Goal: Information Seeking & Learning: Check status

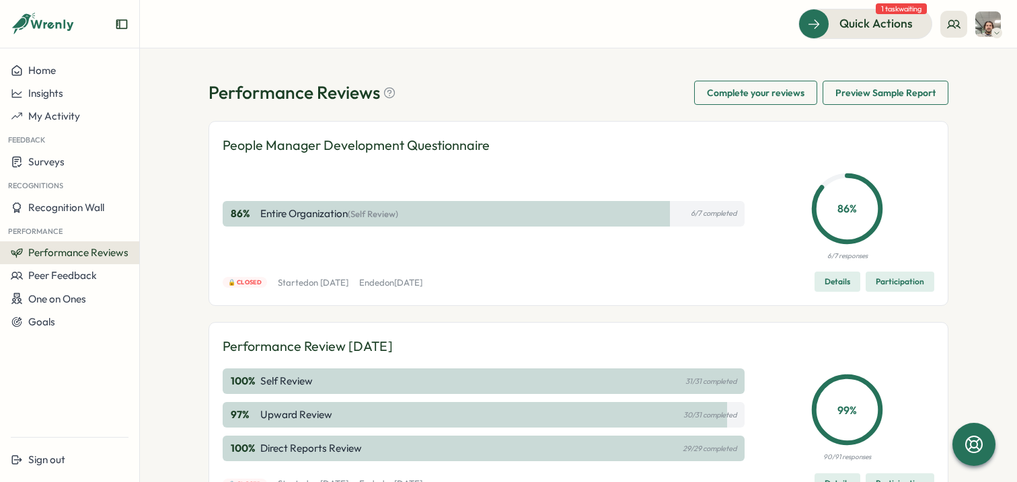
scroll to position [26, 0]
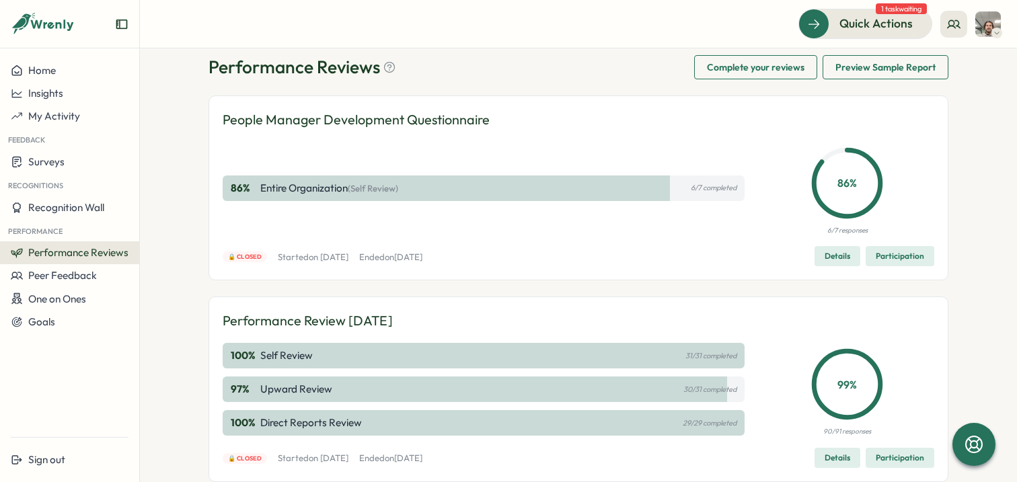
click at [76, 249] on span "Performance Reviews" at bounding box center [78, 252] width 100 height 13
click at [147, 268] on div "Insights" at bounding box center [162, 265] width 38 height 15
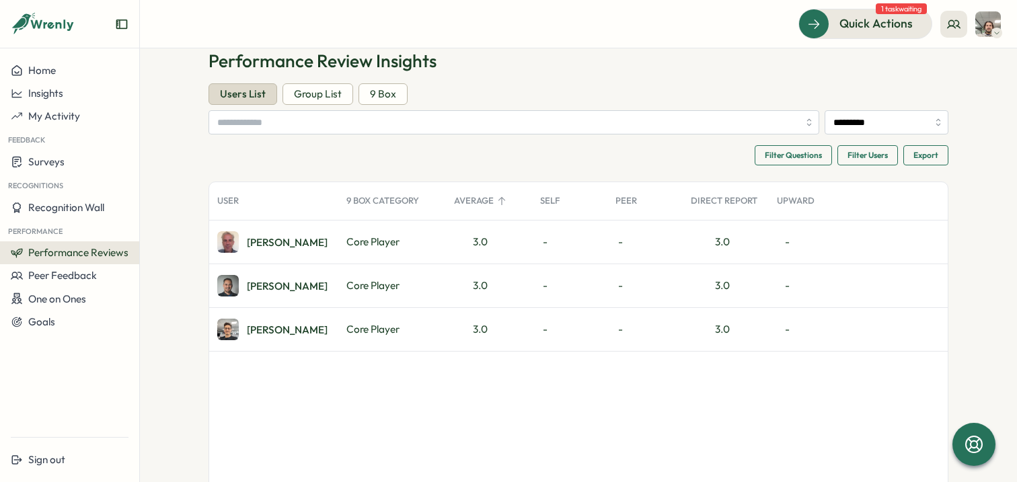
scroll to position [32, 0]
click at [274, 324] on div "Daniele F." at bounding box center [287, 329] width 81 height 10
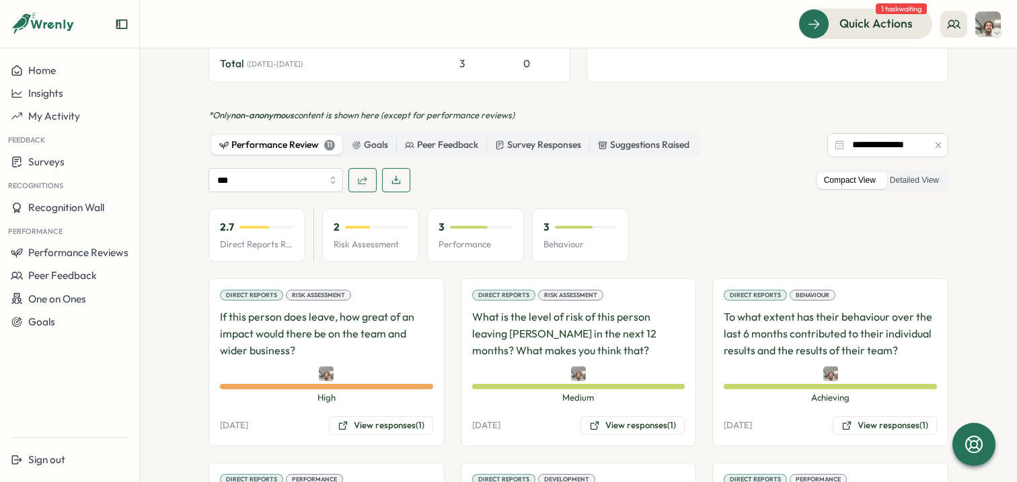
scroll to position [697, 0]
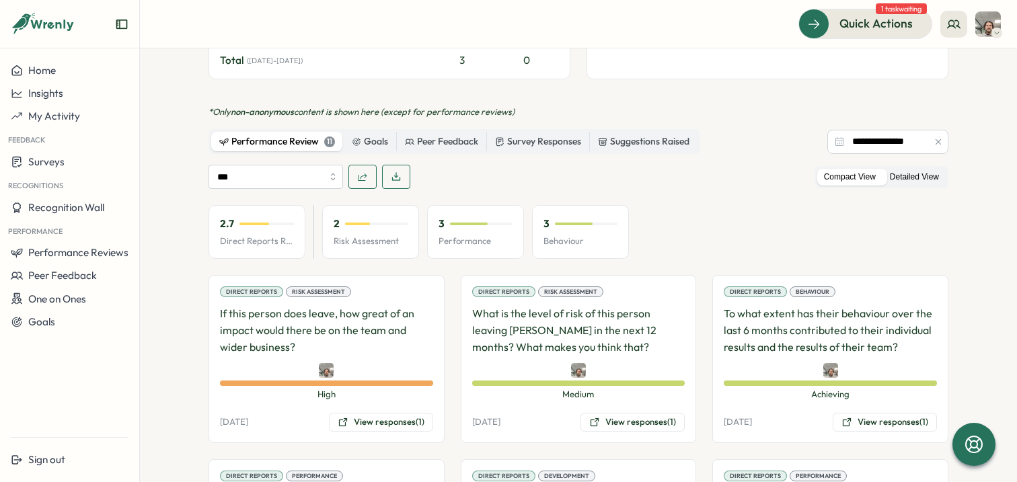
click at [922, 169] on label "Detailed View" at bounding box center [914, 177] width 63 height 17
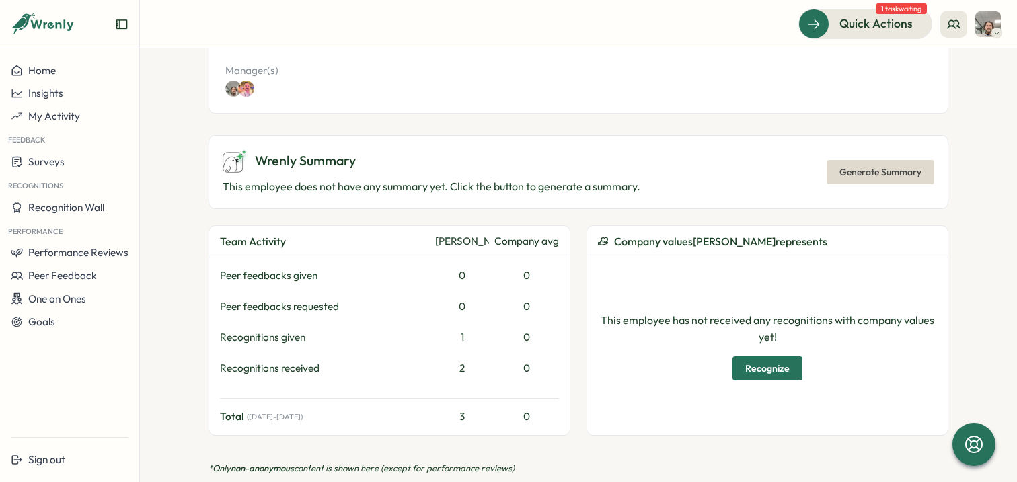
scroll to position [353, 0]
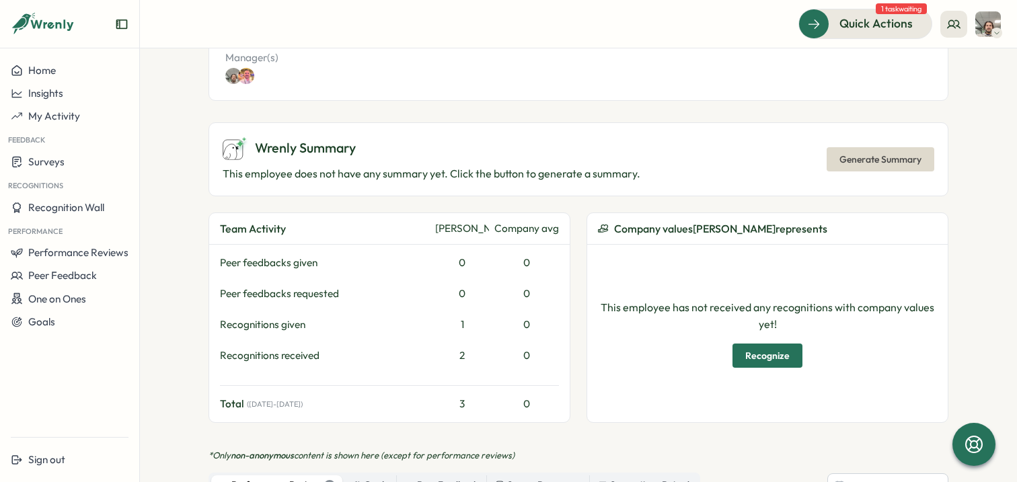
click at [874, 148] on span "Generate Summary" at bounding box center [881, 159] width 82 height 23
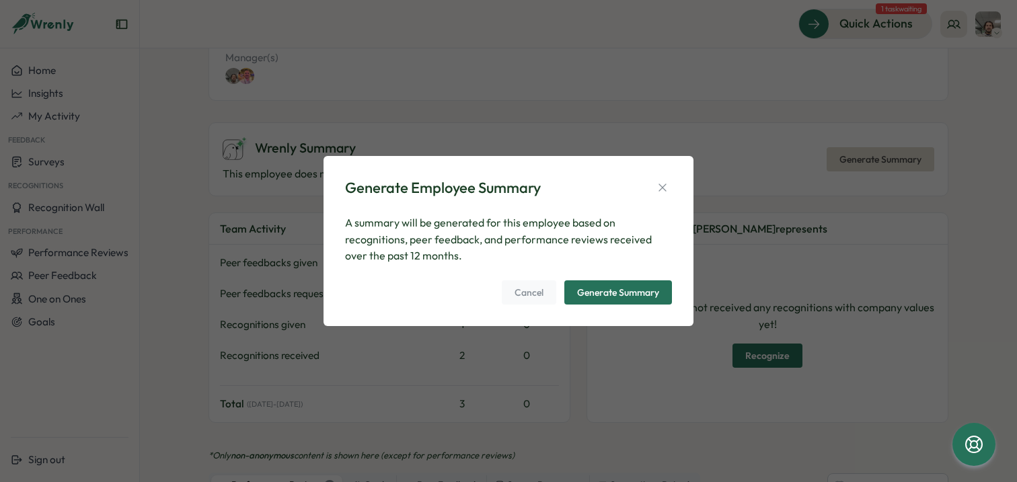
click at [683, 182] on div "Generate Employee Summary A summary will be generated for this employee based o…" at bounding box center [509, 241] width 370 height 170
click at [669, 186] on button "button" at bounding box center [662, 187] width 19 height 19
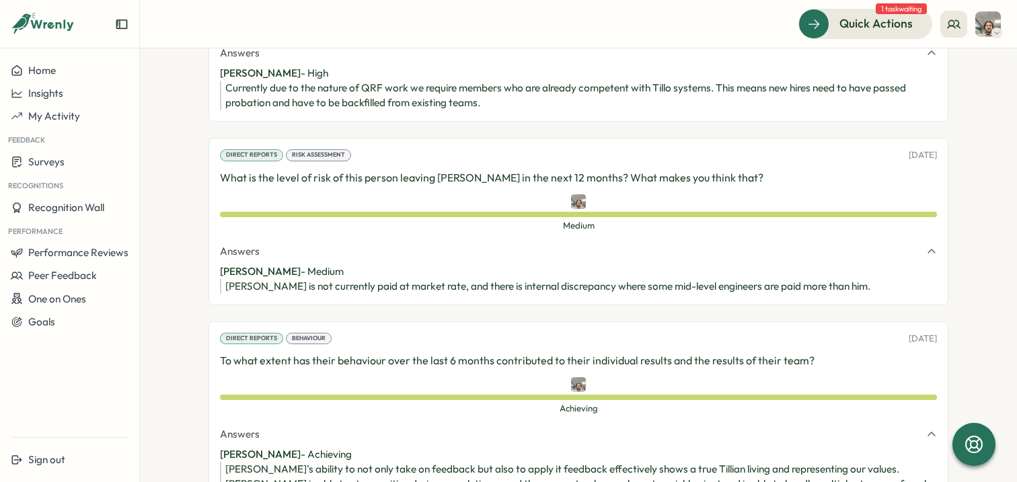
scroll to position [1064, 0]
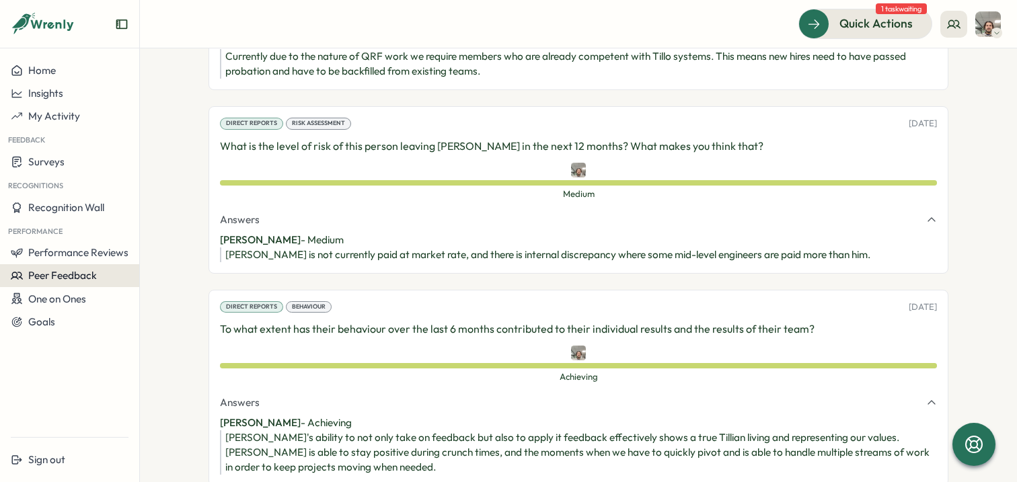
click at [52, 283] on button "Peer Feedback" at bounding box center [69, 275] width 139 height 23
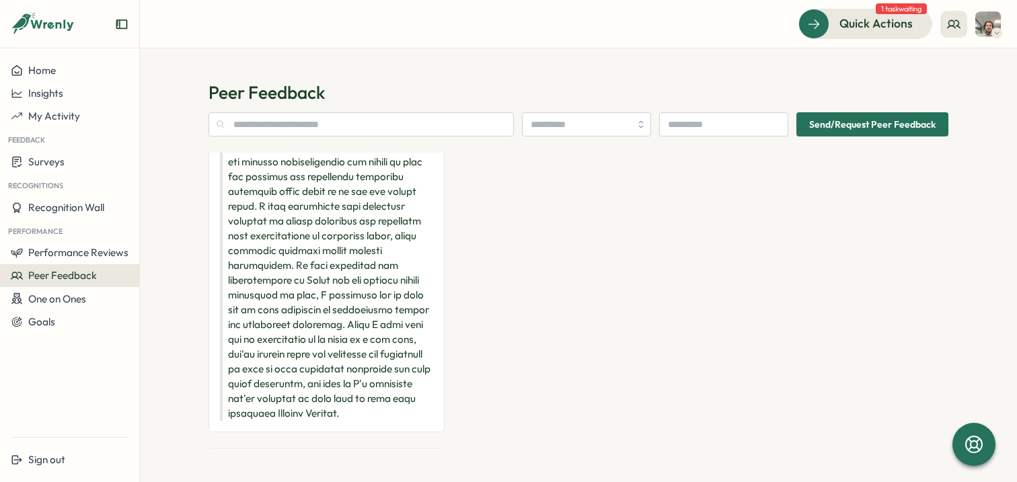
scroll to position [746, 0]
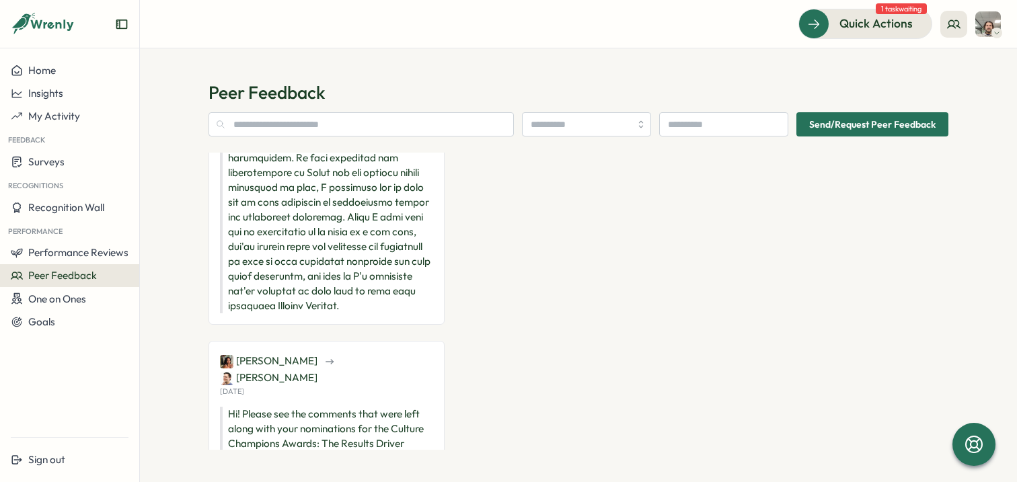
click at [325, 407] on p "Hi! Please see the comments that were left along with your nominations for the …" at bounding box center [326, 436] width 213 height 59
click at [318, 407] on p "Hi! Please see the comments that were left along with your nominations for the …" at bounding box center [326, 436] width 213 height 59
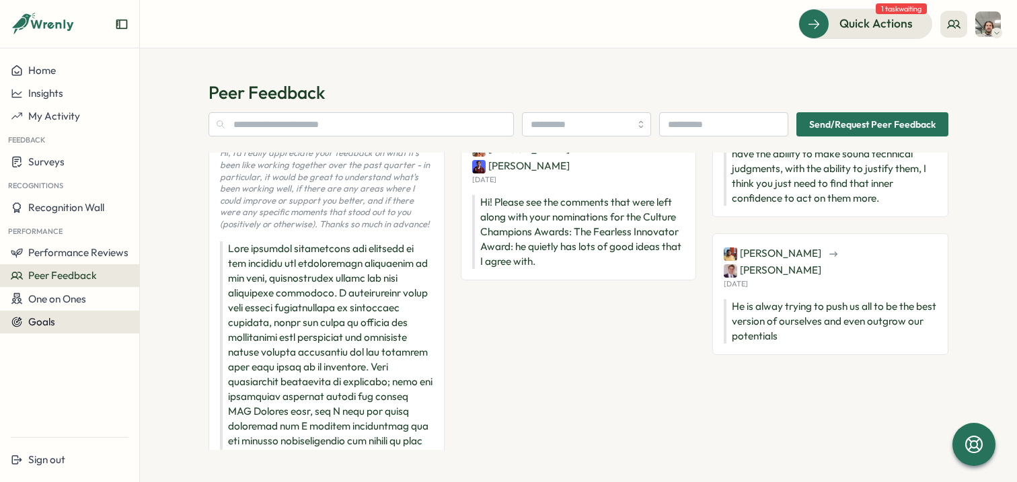
scroll to position [355, 0]
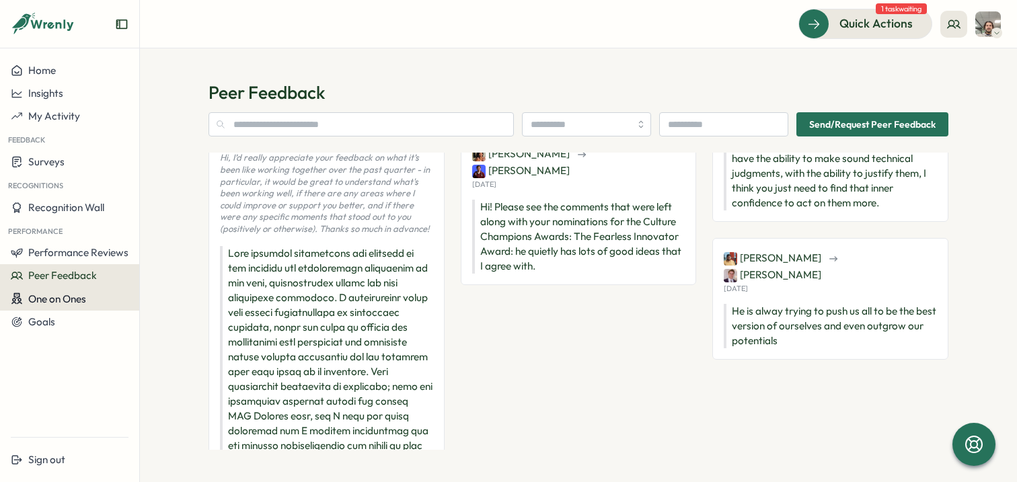
click at [58, 304] on span "One on Ones" at bounding box center [57, 299] width 58 height 13
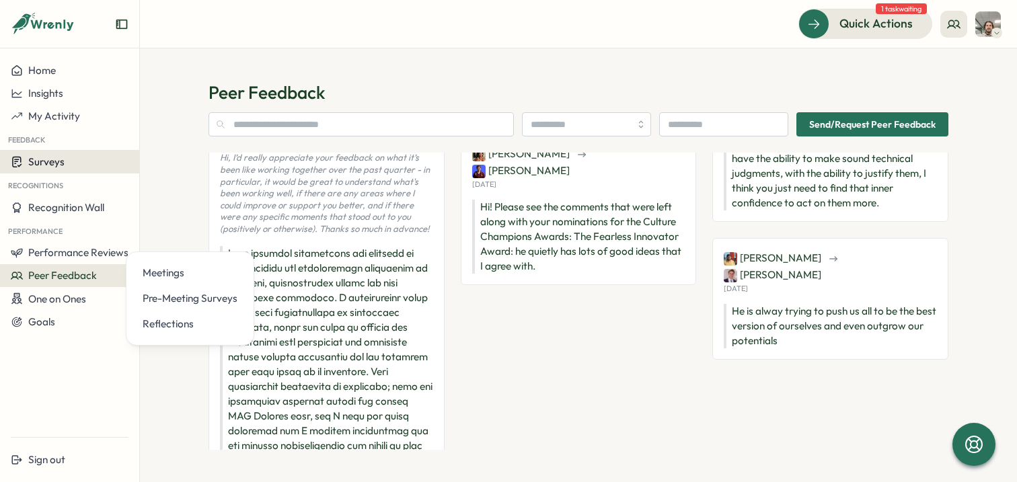
click at [51, 157] on span "Surveys" at bounding box center [46, 161] width 36 height 13
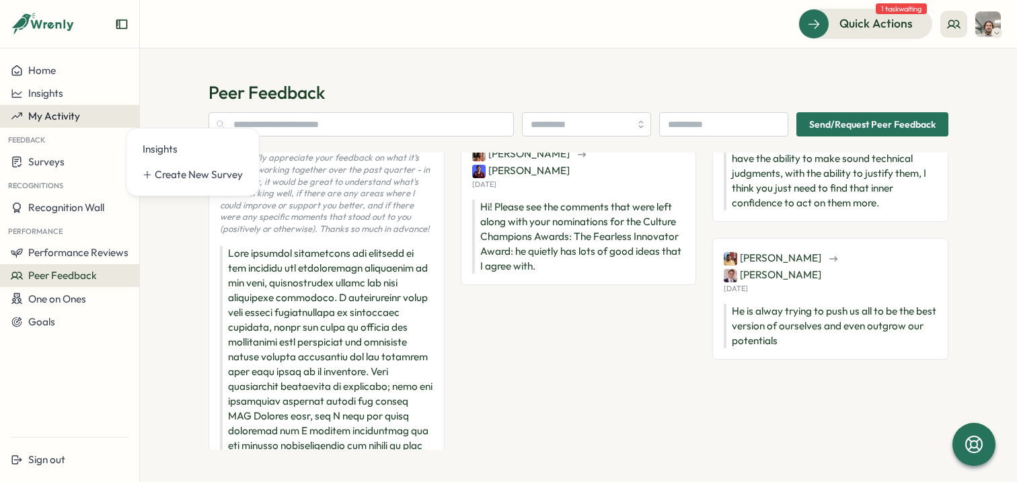
click at [59, 120] on span "My Activity" at bounding box center [54, 116] width 52 height 13
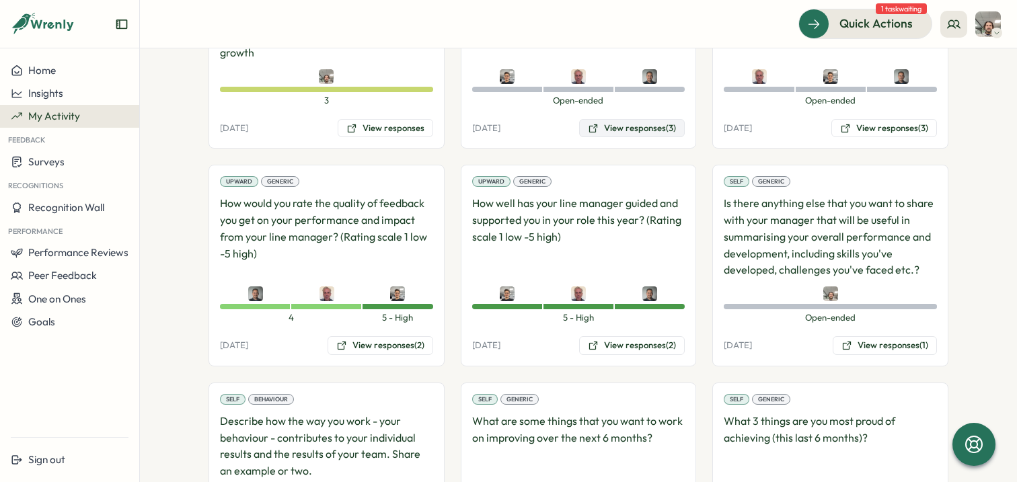
scroll to position [1664, 0]
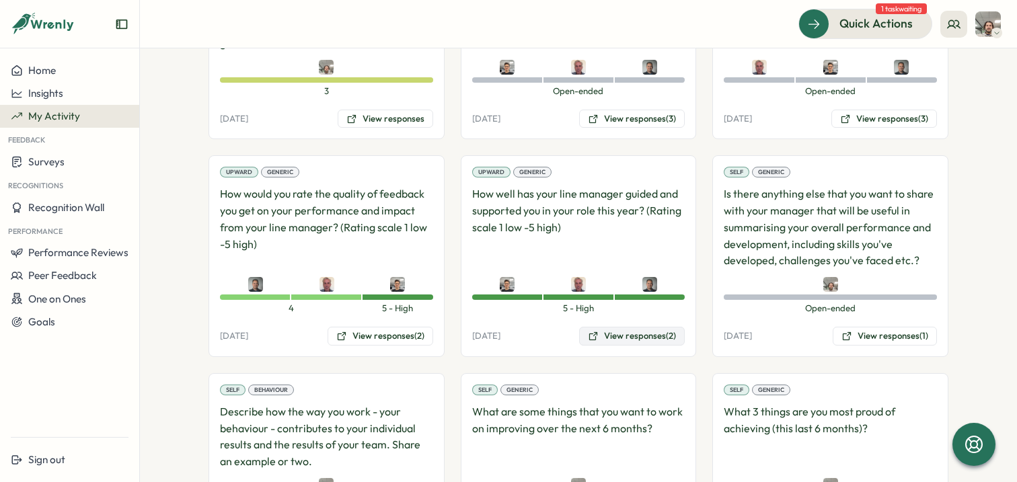
click at [628, 336] on button "View responses (2)" at bounding box center [632, 336] width 106 height 19
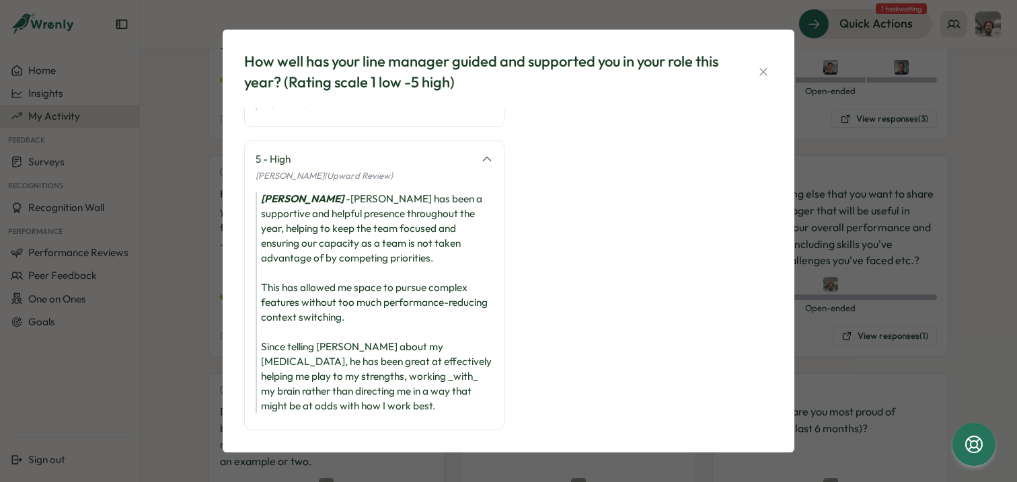
scroll to position [106, 0]
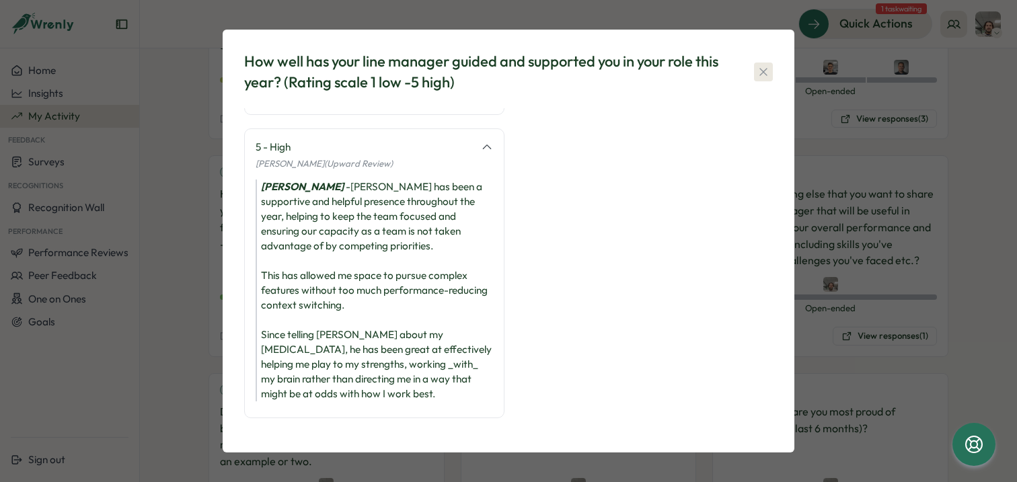
click at [762, 73] on icon "button" at bounding box center [763, 71] width 13 height 13
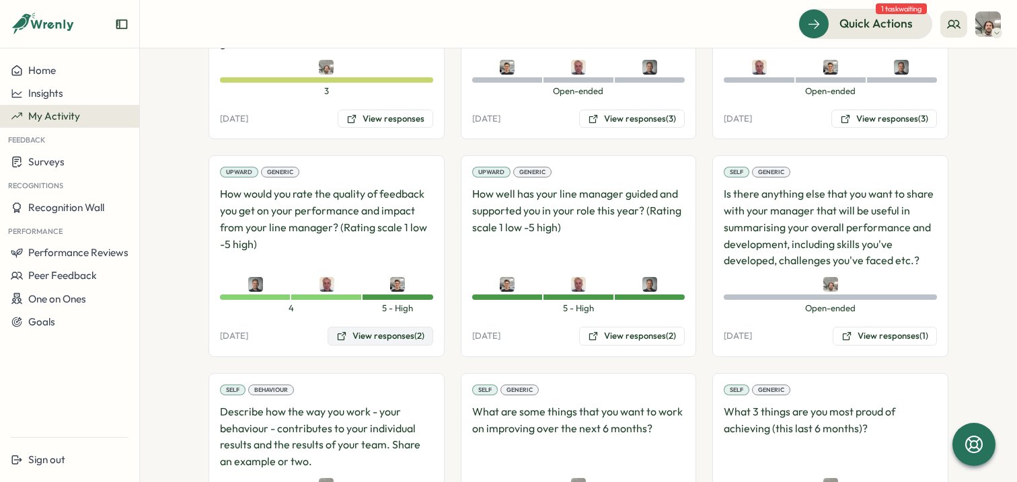
click at [376, 341] on button "View responses (2)" at bounding box center [381, 336] width 106 height 19
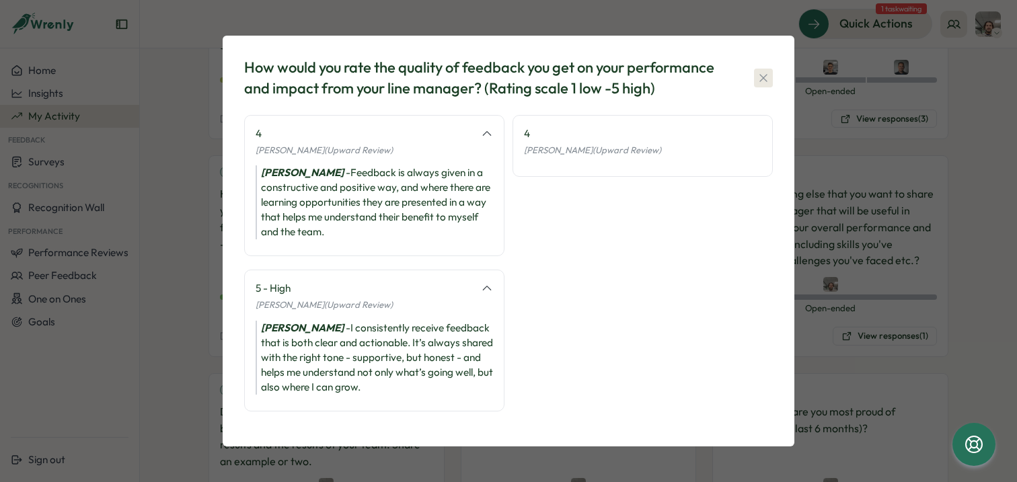
click at [762, 79] on icon "button" at bounding box center [763, 77] width 13 height 13
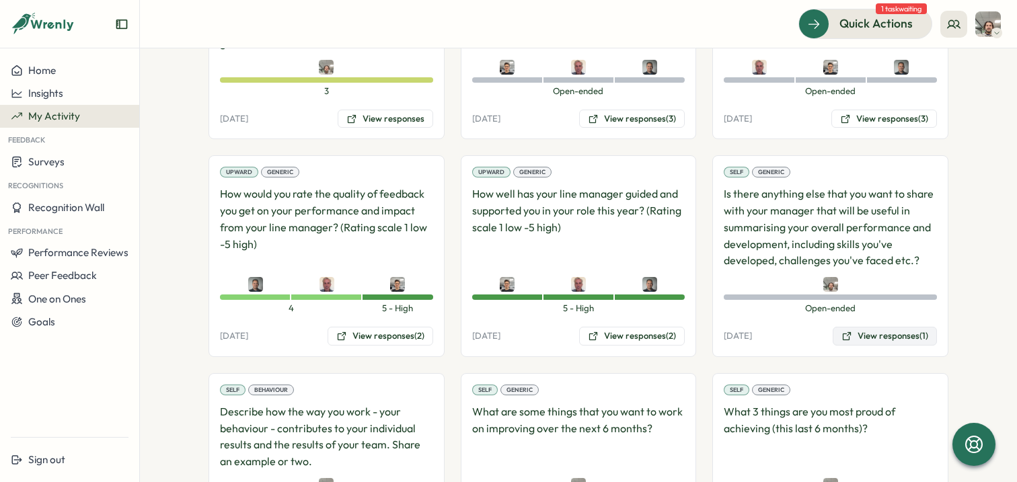
click at [899, 333] on button "View responses (1)" at bounding box center [885, 336] width 104 height 19
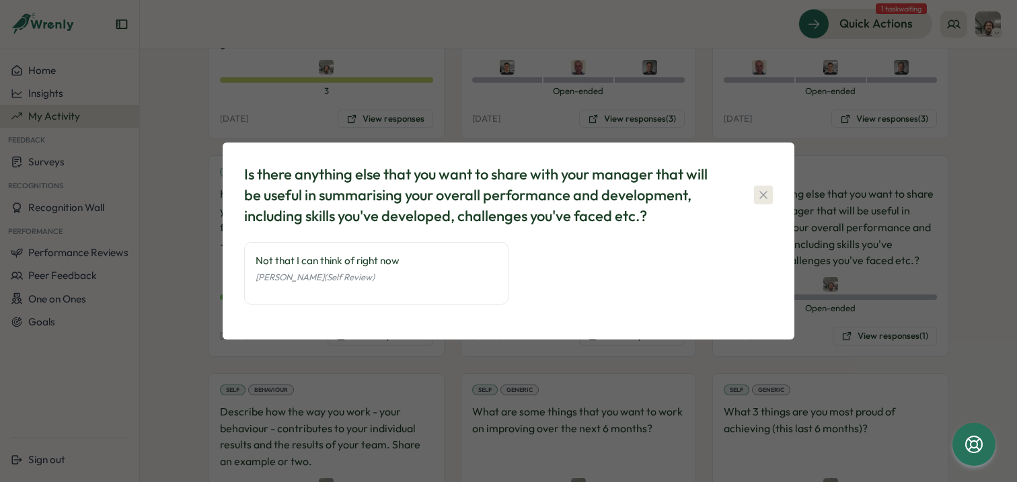
click at [767, 188] on button "button" at bounding box center [763, 195] width 19 height 19
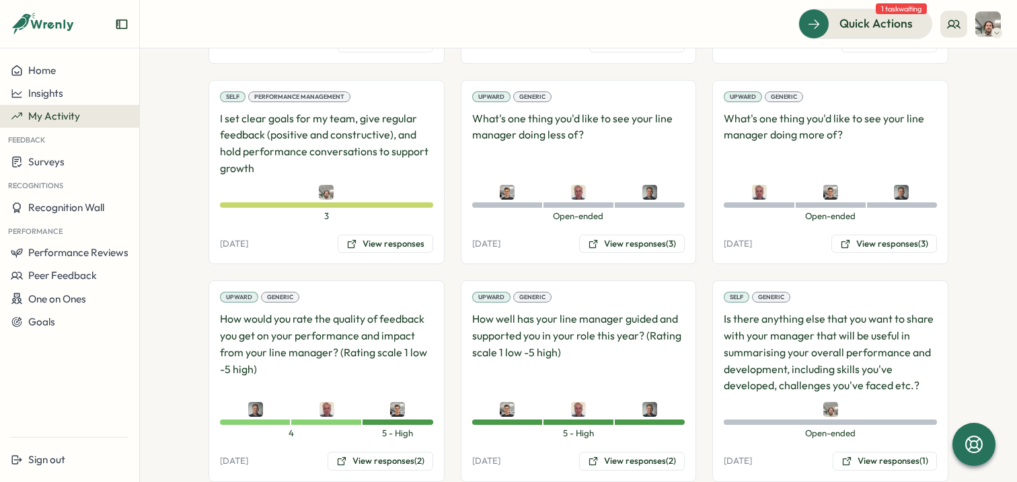
scroll to position [1533, 0]
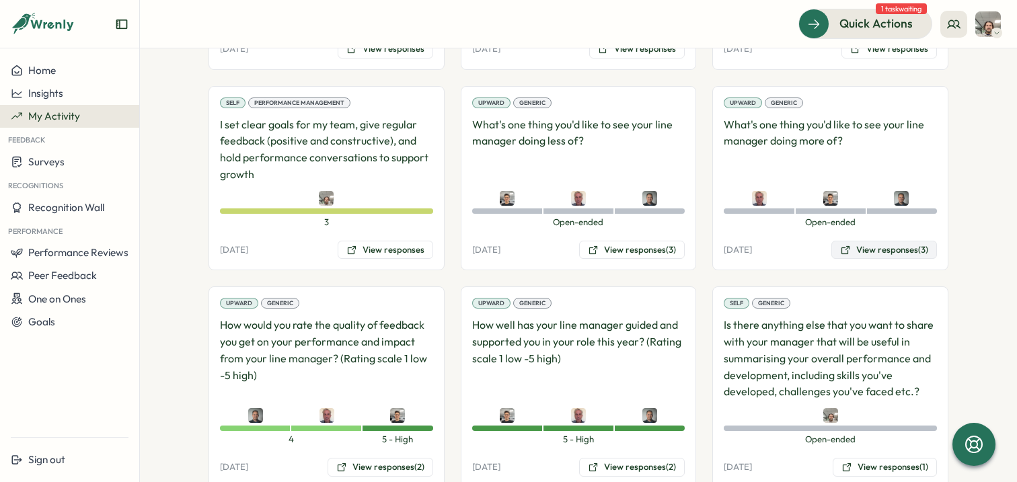
click at [877, 253] on button "View responses (3)" at bounding box center [885, 250] width 106 height 19
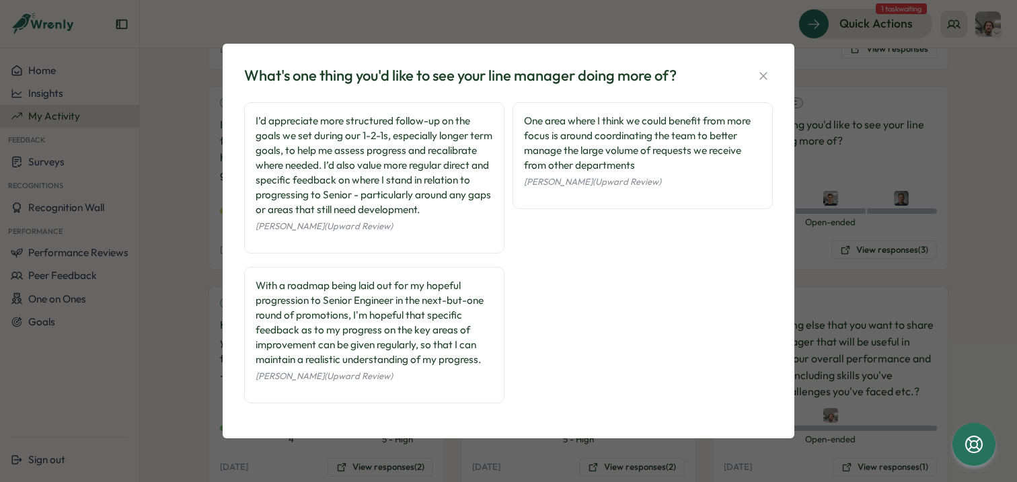
scroll to position [6, 0]
click at [764, 69] on icon "button" at bounding box center [763, 75] width 13 height 13
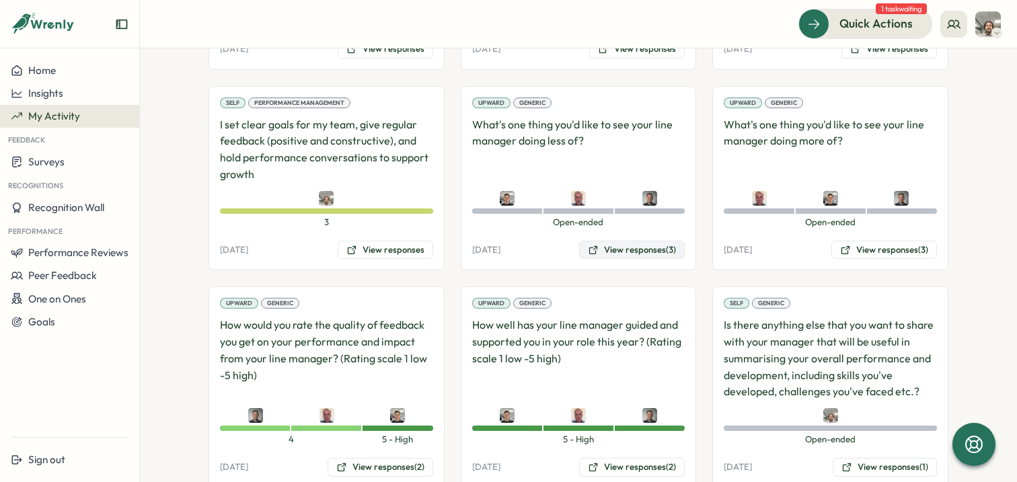
click at [661, 248] on button "View responses (3)" at bounding box center [632, 250] width 106 height 19
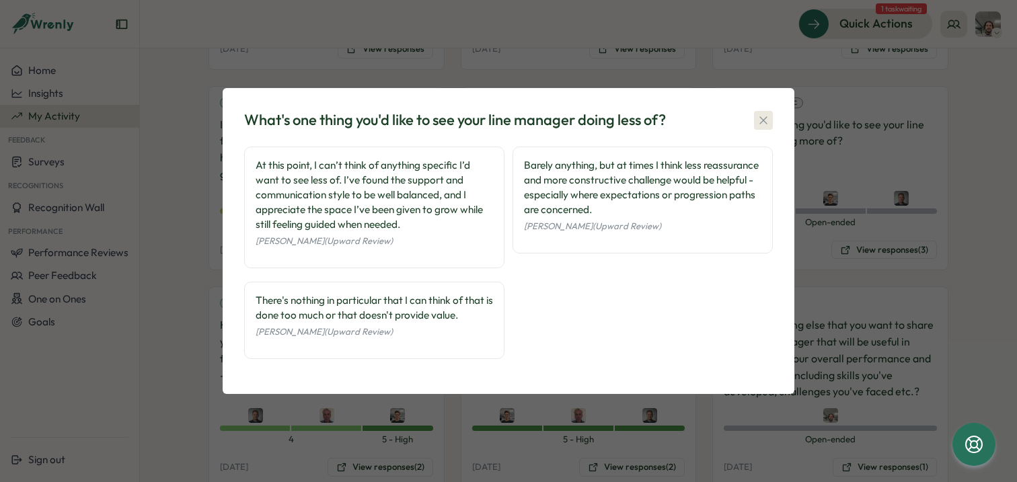
click at [767, 111] on button "button" at bounding box center [763, 120] width 19 height 19
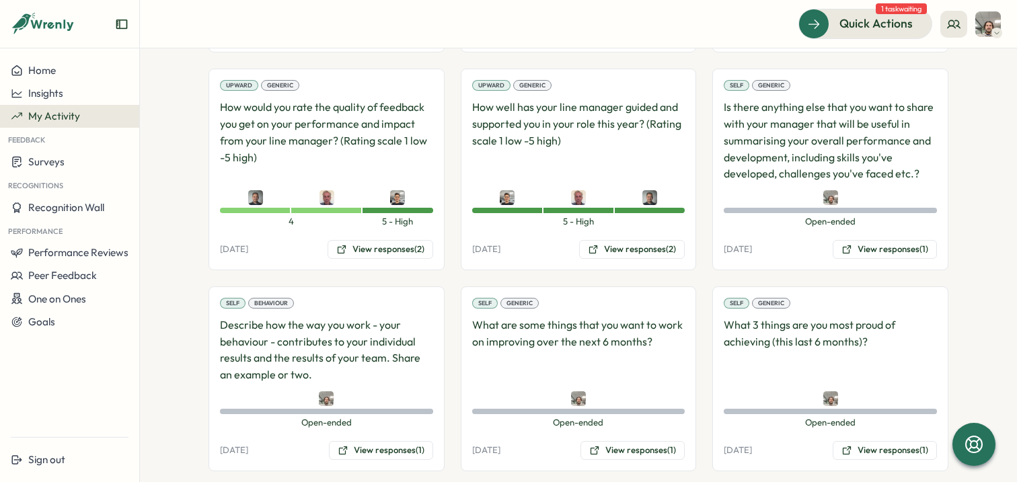
scroll to position [1748, 0]
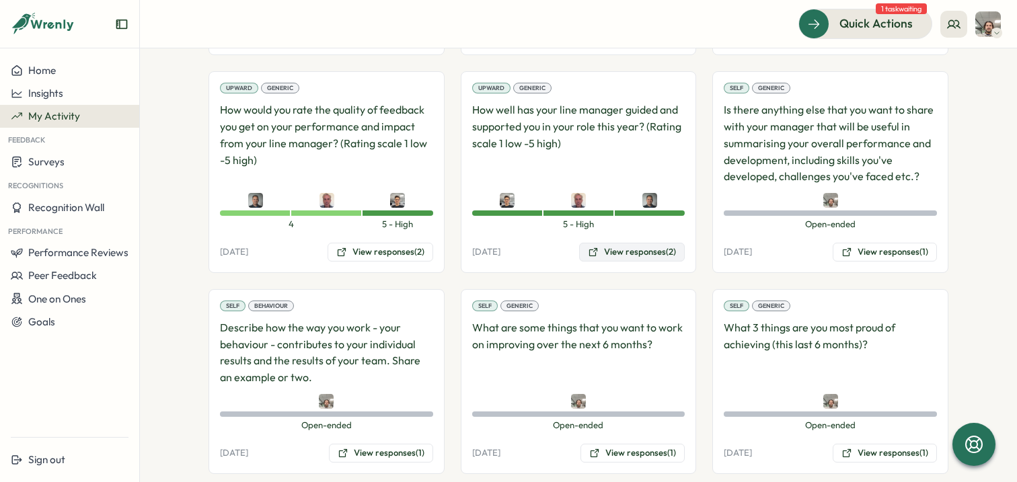
click at [639, 255] on button "View responses (2)" at bounding box center [632, 252] width 106 height 19
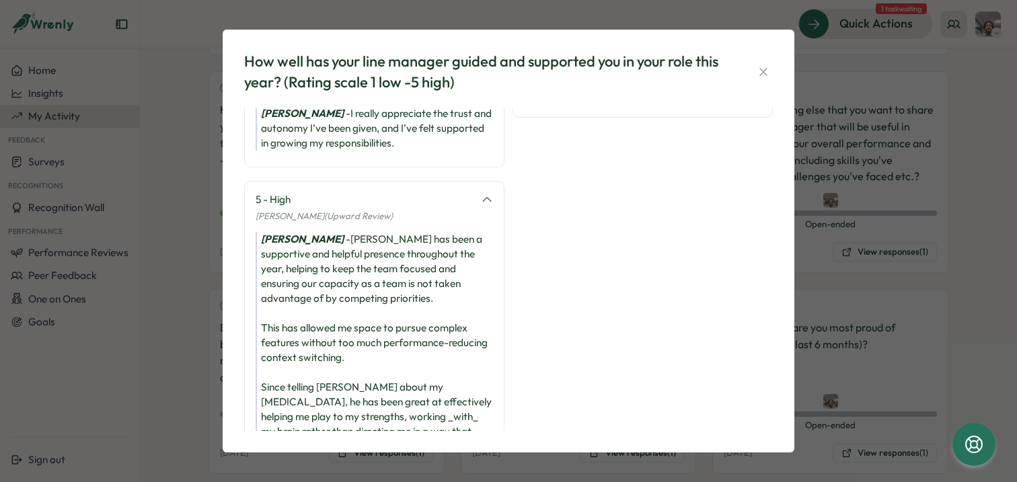
scroll to position [106, 0]
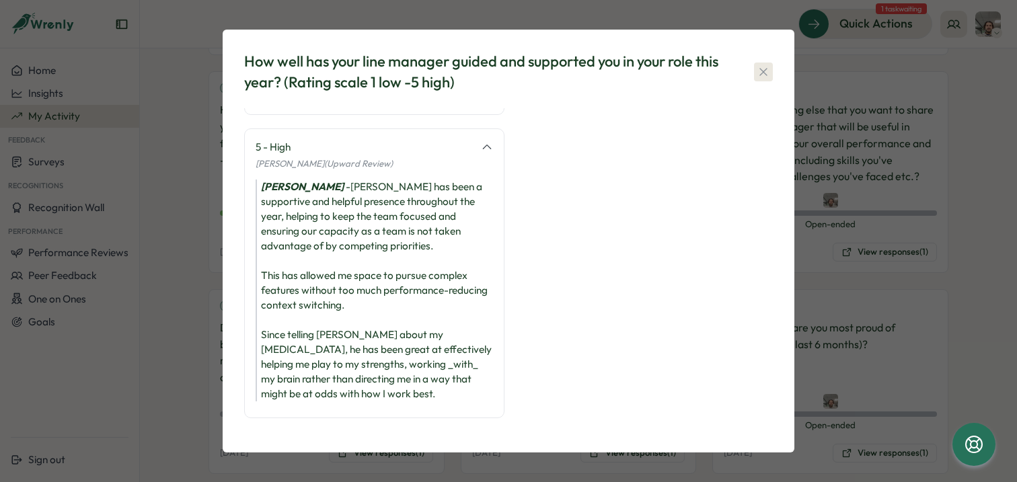
click at [760, 70] on icon "button" at bounding box center [763, 71] width 13 height 13
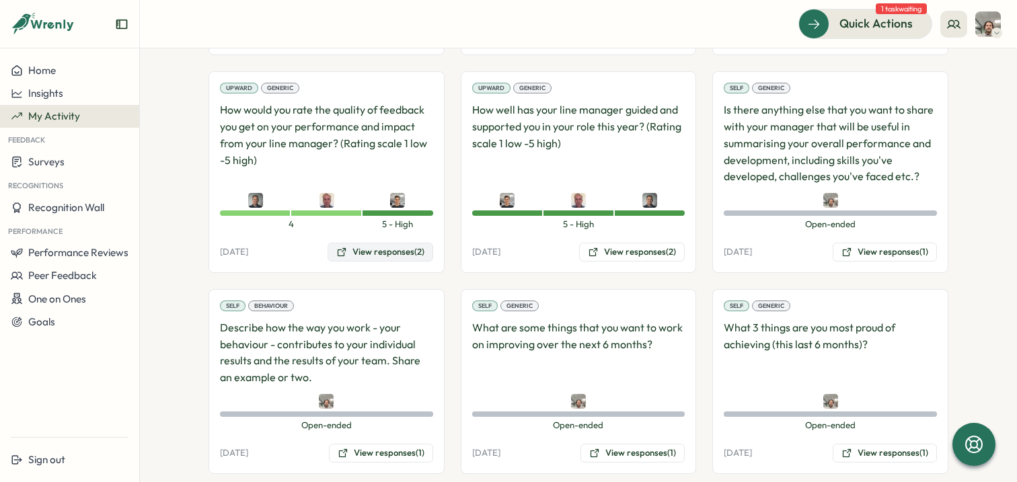
click at [385, 260] on button "View responses (2)" at bounding box center [381, 252] width 106 height 19
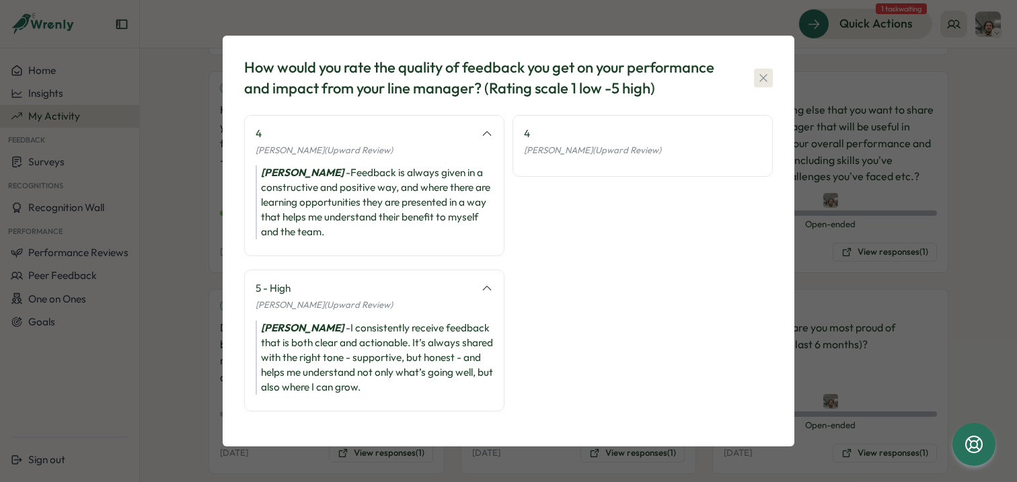
click at [764, 73] on icon "button" at bounding box center [763, 77] width 13 height 13
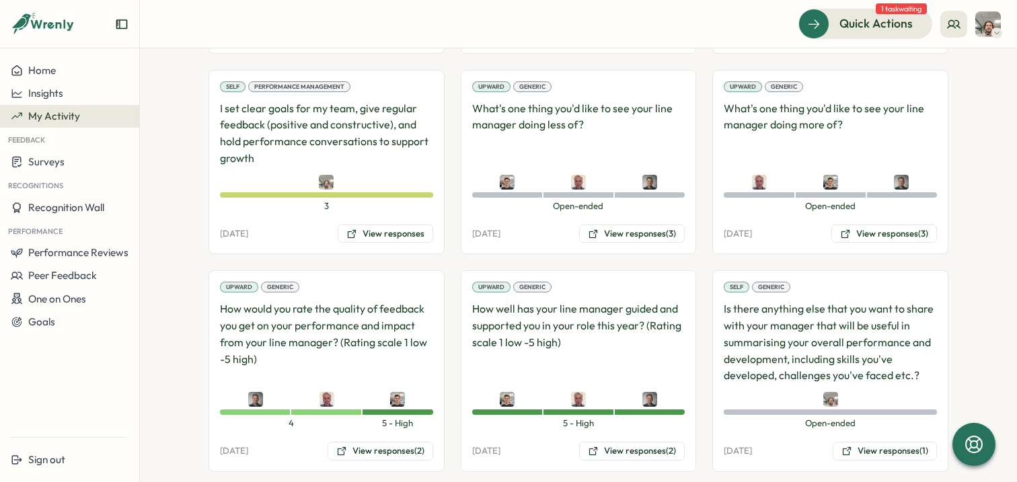
scroll to position [1502, 0]
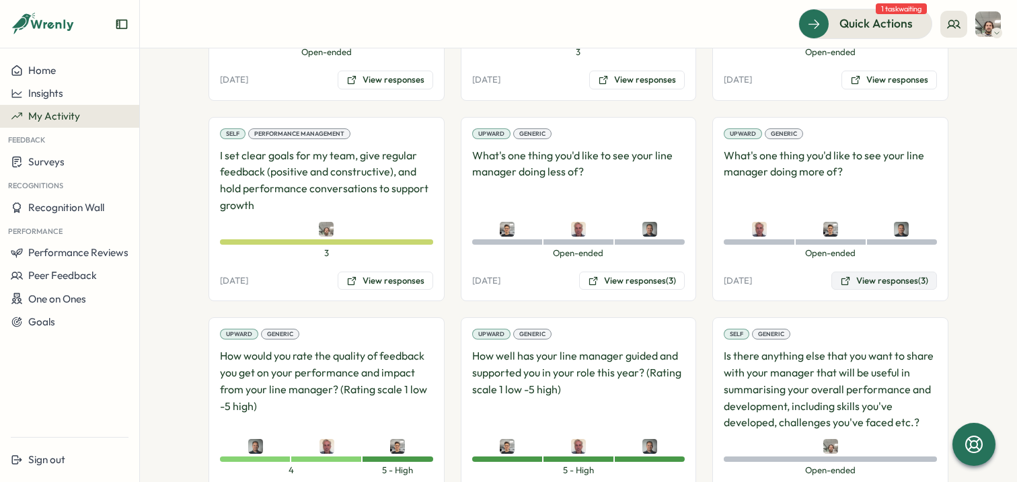
click at [851, 275] on button "View responses (3)" at bounding box center [885, 281] width 106 height 19
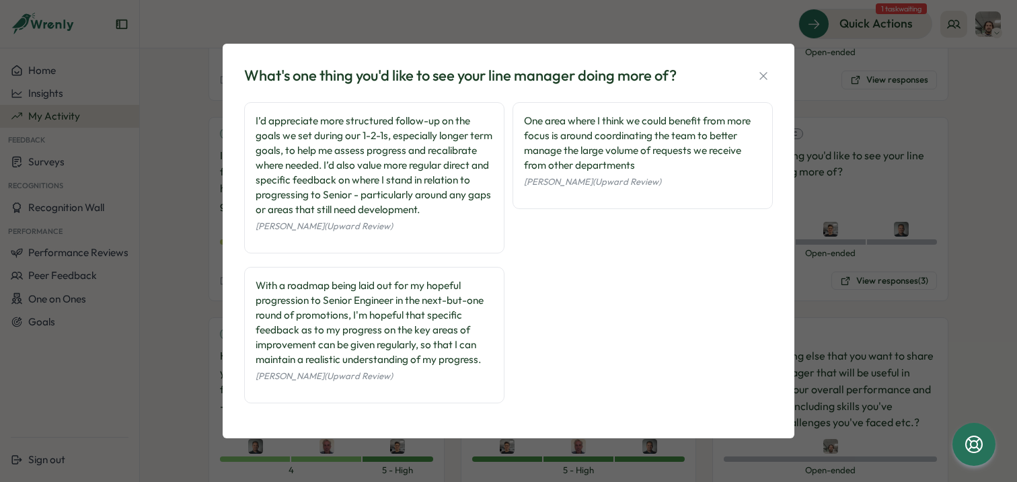
scroll to position [0, 0]
click at [764, 69] on icon "button" at bounding box center [763, 75] width 13 height 13
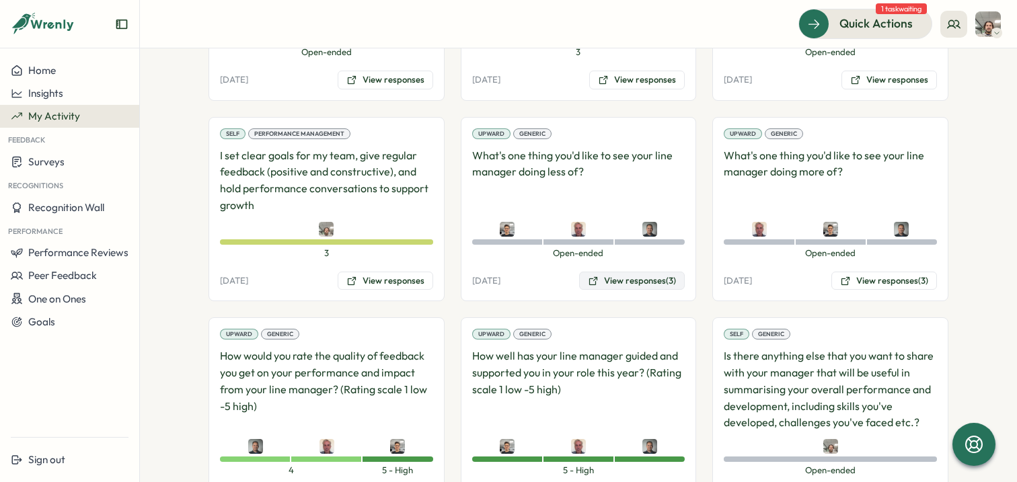
click at [643, 281] on button "View responses (3)" at bounding box center [632, 281] width 106 height 19
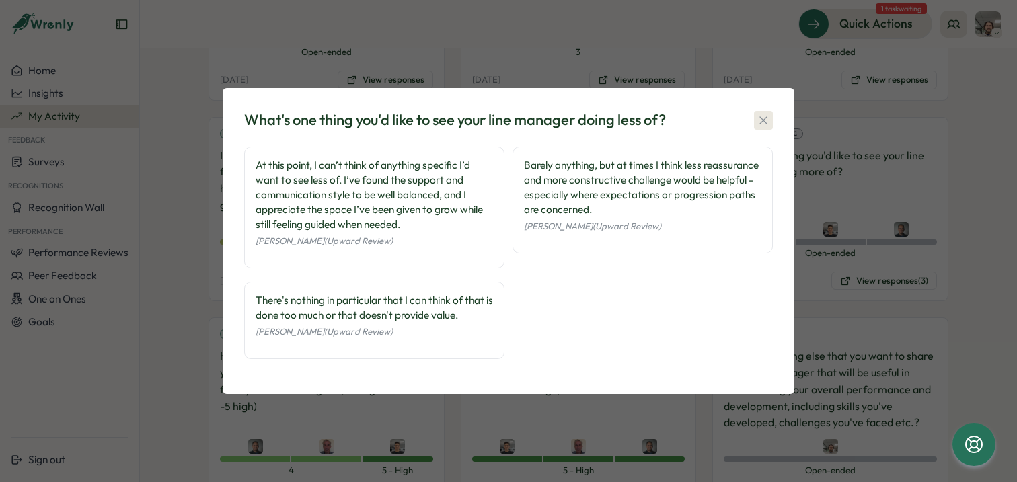
click at [765, 118] on icon "button" at bounding box center [763, 119] width 7 height 7
